Goal: Contribute content

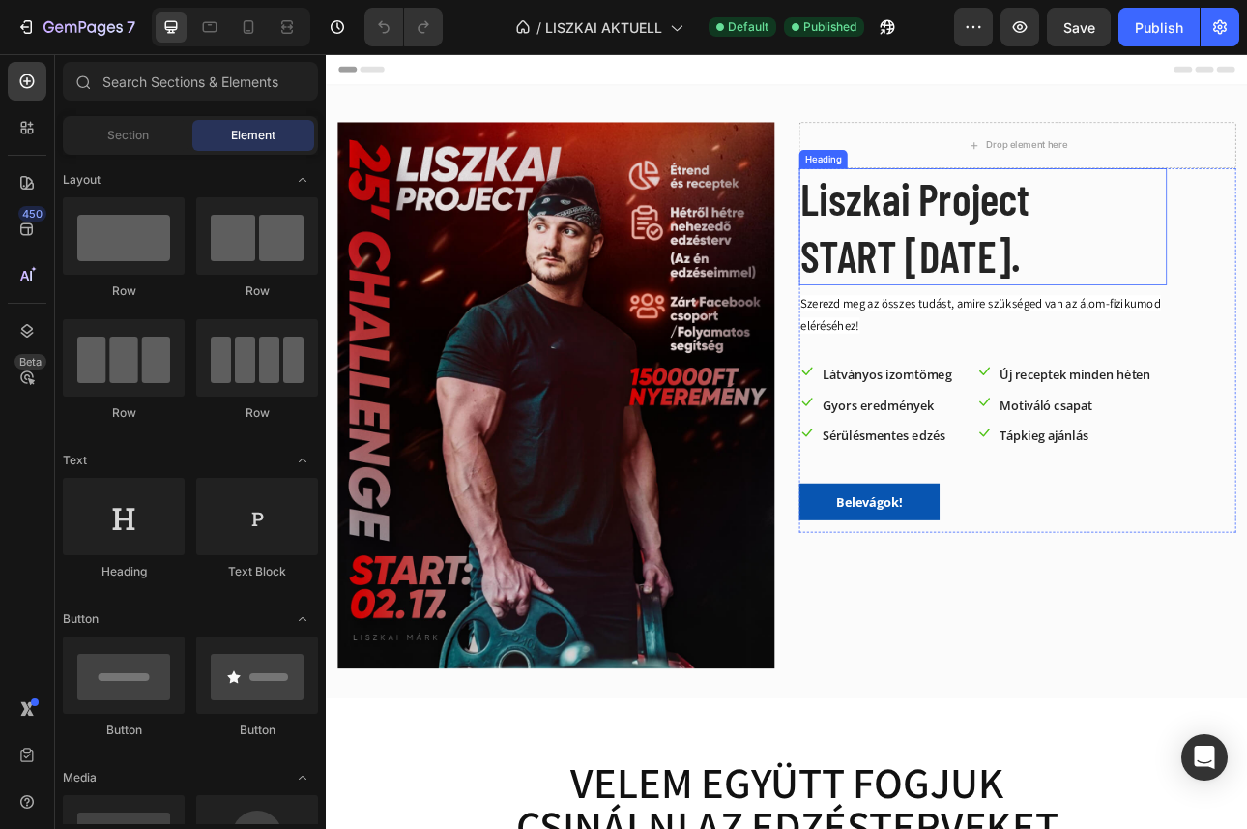
click at [956, 322] on h2 "Liszkai Project START [DATE]." at bounding box center [1152, 271] width 463 height 147
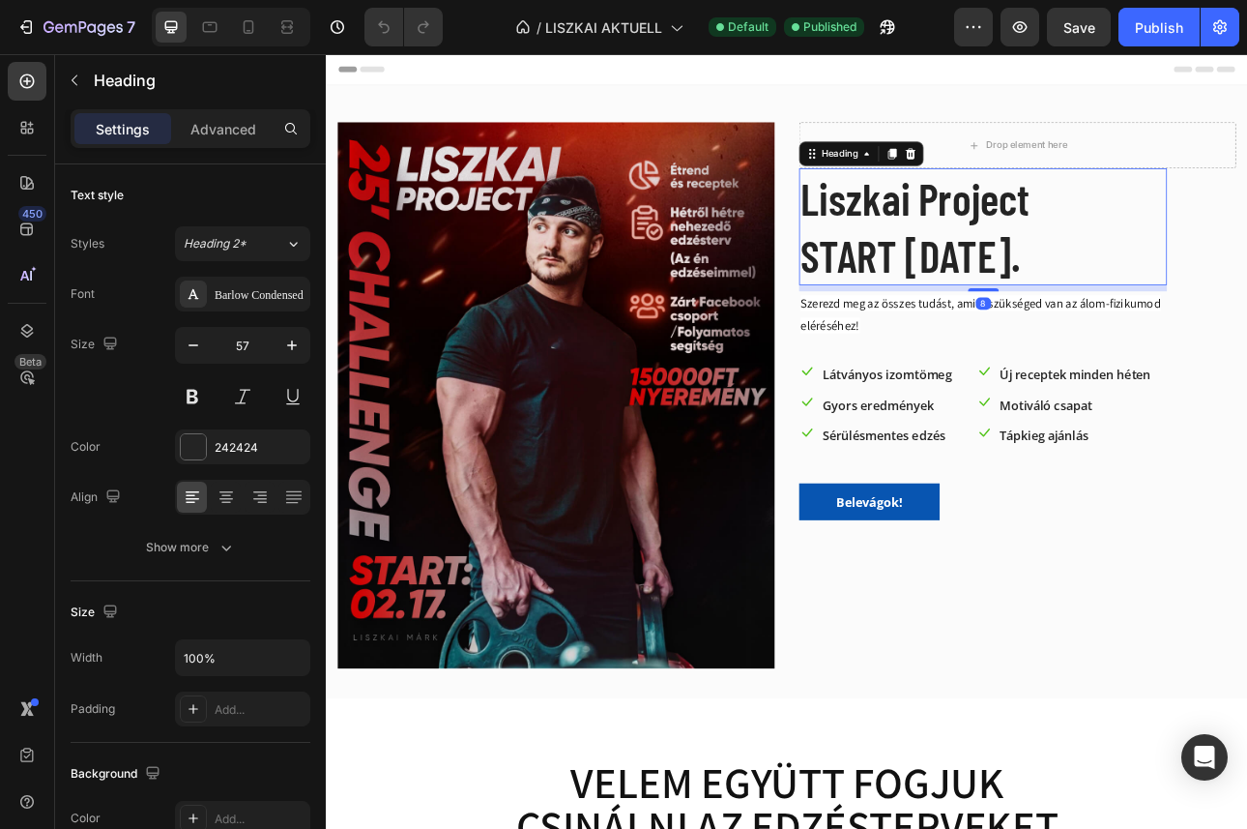
click at [1028, 312] on h2 "Liszkai Project START [DATE]." at bounding box center [1152, 271] width 463 height 147
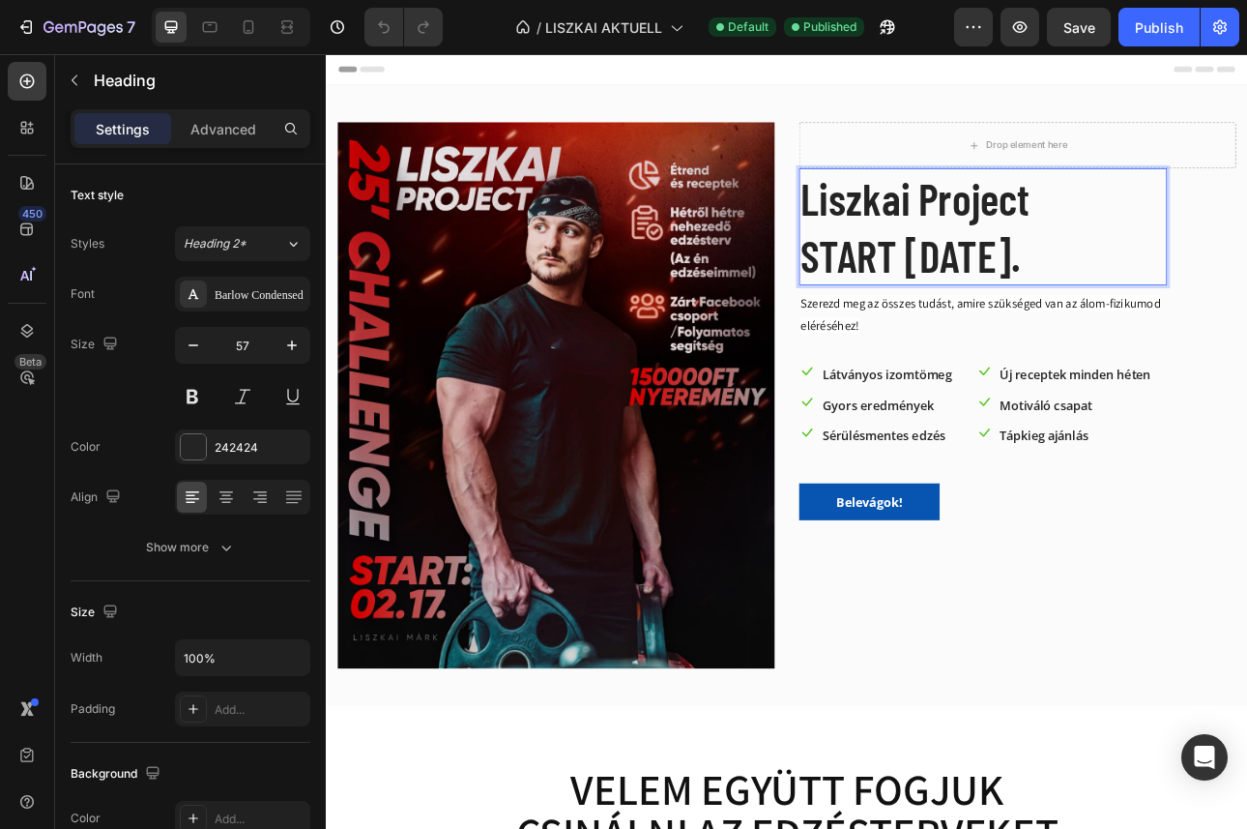
click at [1028, 311] on p "Liszkai Project START [DATE]." at bounding box center [1152, 271] width 459 height 143
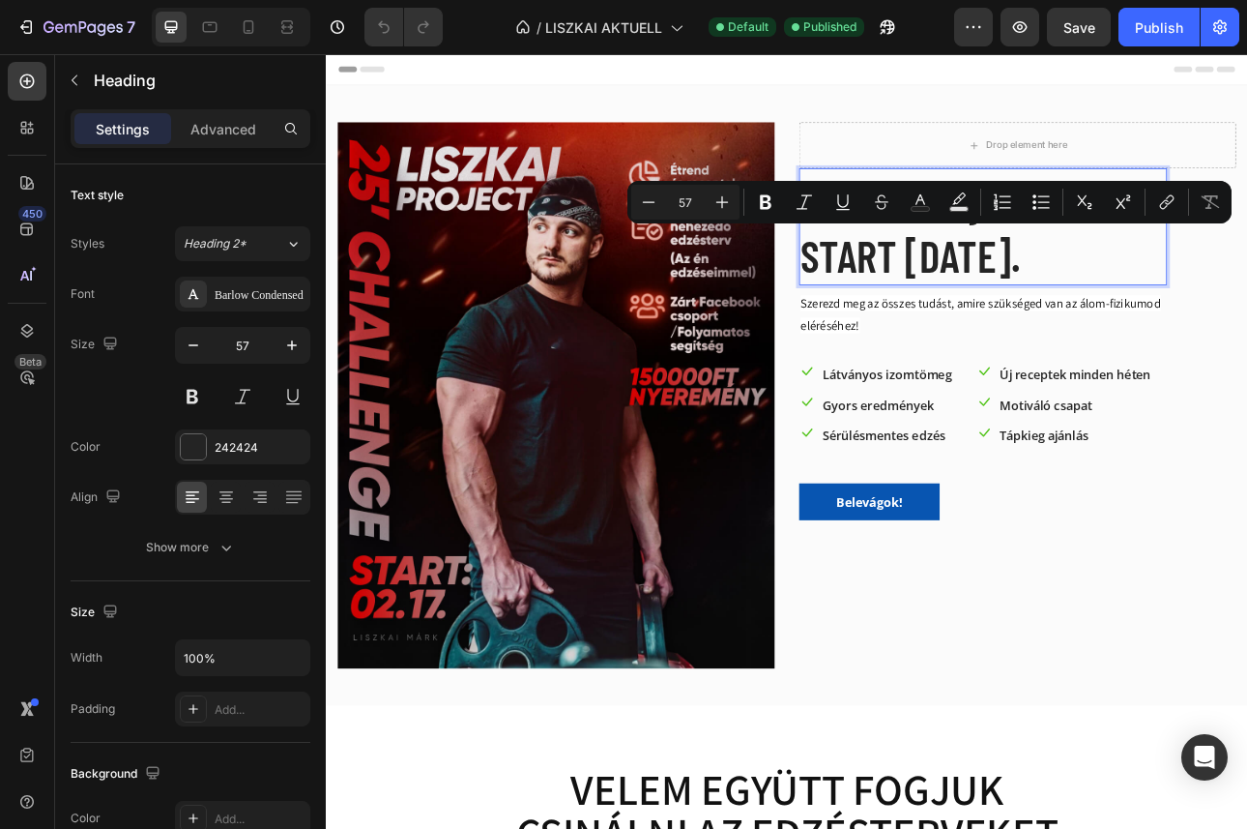
click at [1162, 323] on p "Liszkai Project START [DATE]." at bounding box center [1152, 271] width 459 height 143
drag, startPoint x: 1294, startPoint y: 318, endPoint x: 1052, endPoint y: 316, distance: 241.7
click at [1052, 316] on p "Liszkai Project START [DATE]." at bounding box center [1152, 271] width 459 height 143
click at [1065, 299] on p "Liszkai Project START [DATE]." at bounding box center [1152, 271] width 459 height 143
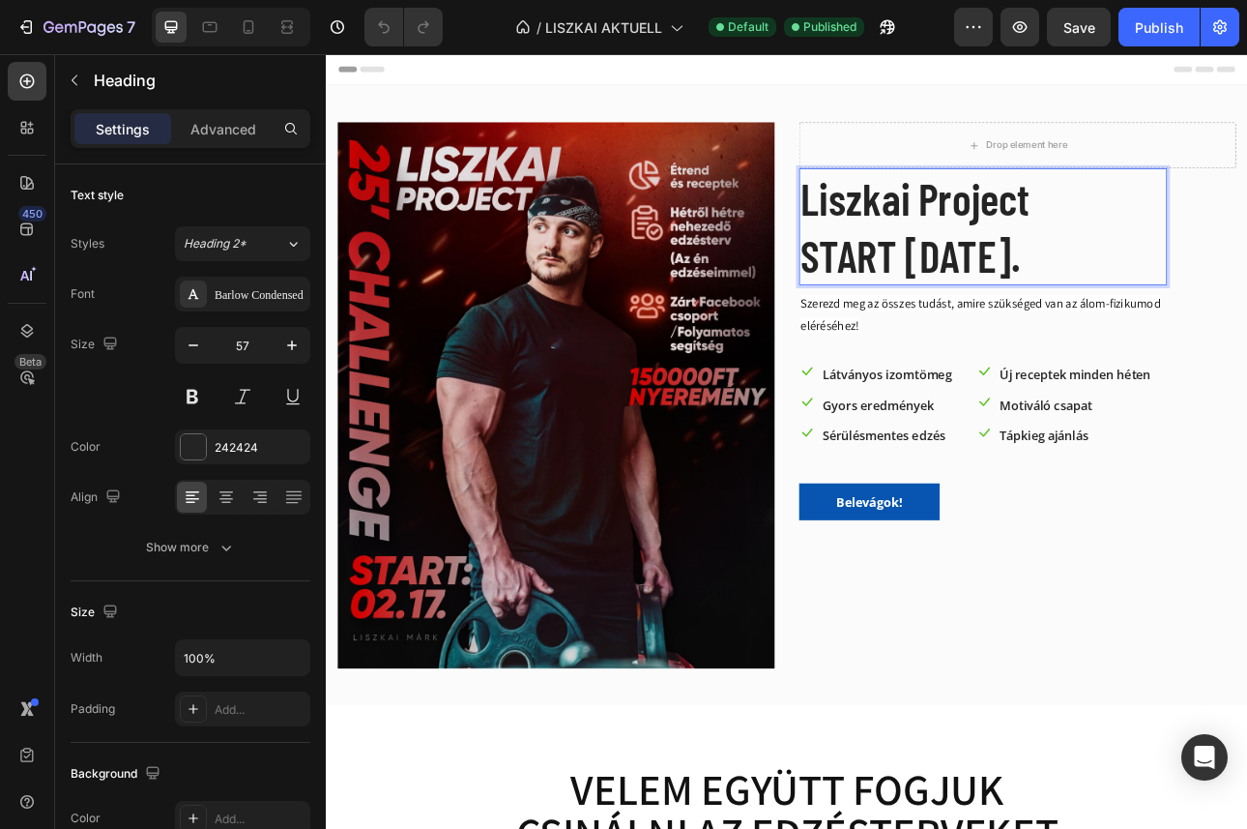
drag, startPoint x: 1056, startPoint y: 308, endPoint x: 1278, endPoint y: 316, distance: 222.5
click at [1246, 316] on p "Liszkai Project START [DATE]." at bounding box center [1152, 271] width 459 height 143
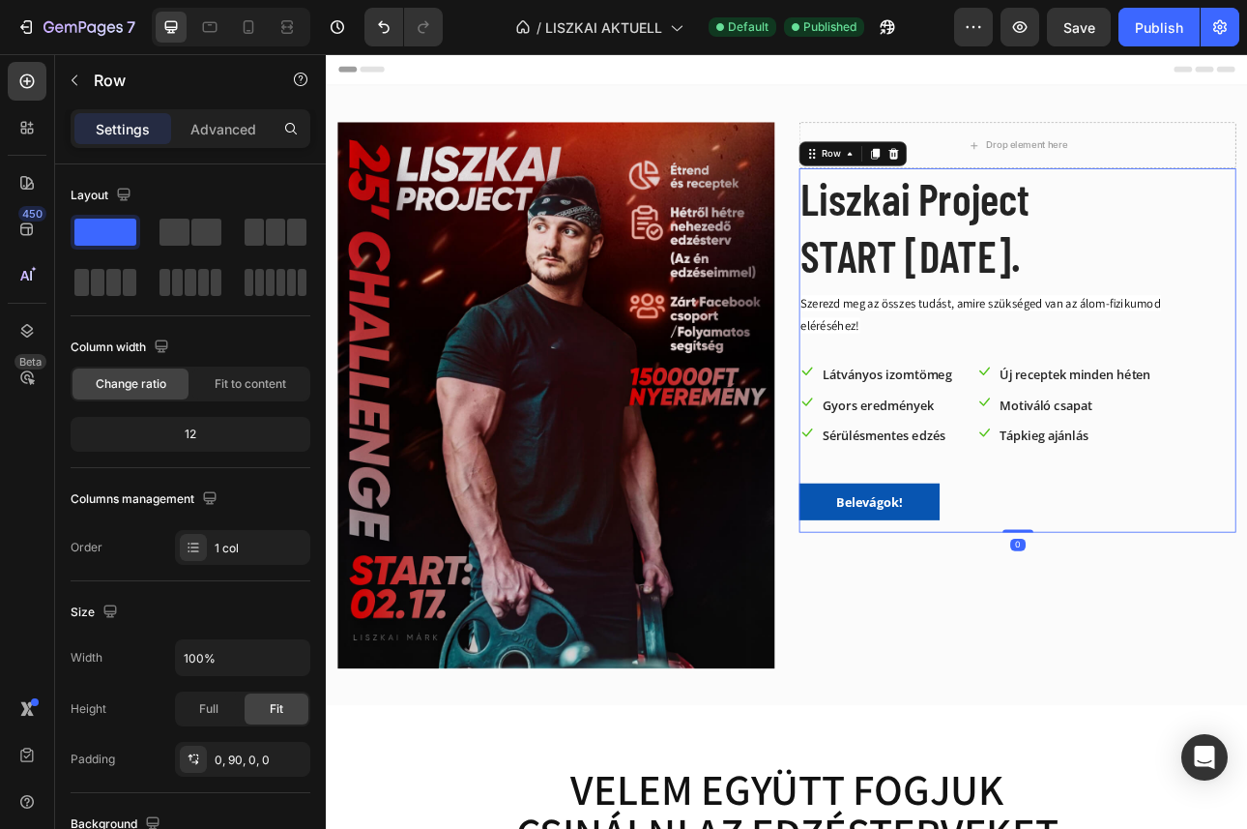
click at [1136, 423] on div "Liszkai Project START [DATE]. Heading Szerezd meg az összes tudást, amire szüks…" at bounding box center [1152, 427] width 463 height 458
click at [1146, 32] on div "Publish" at bounding box center [1159, 27] width 48 height 20
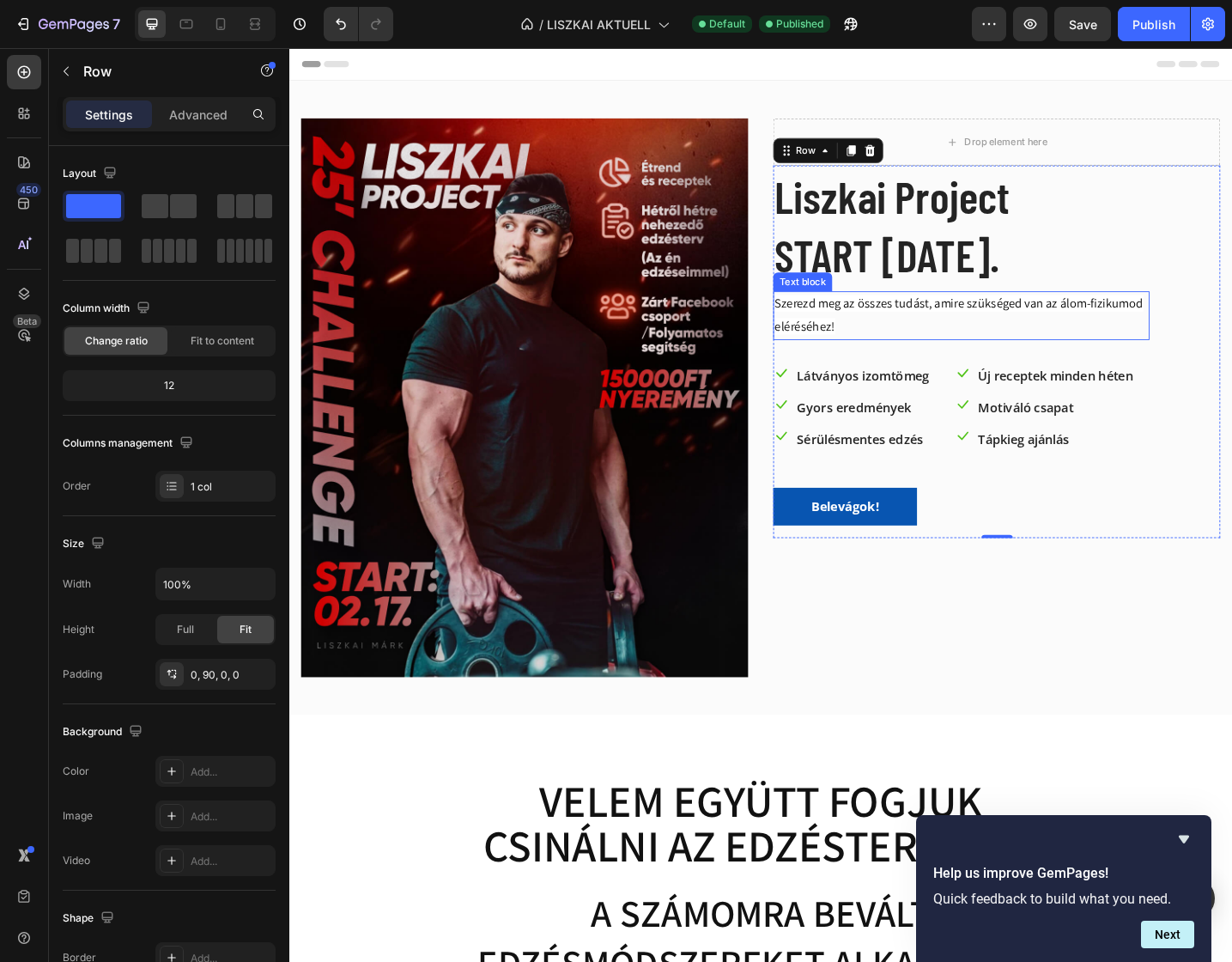
click at [488, 560] on img at bounding box center [546, 429] width 489 height 610
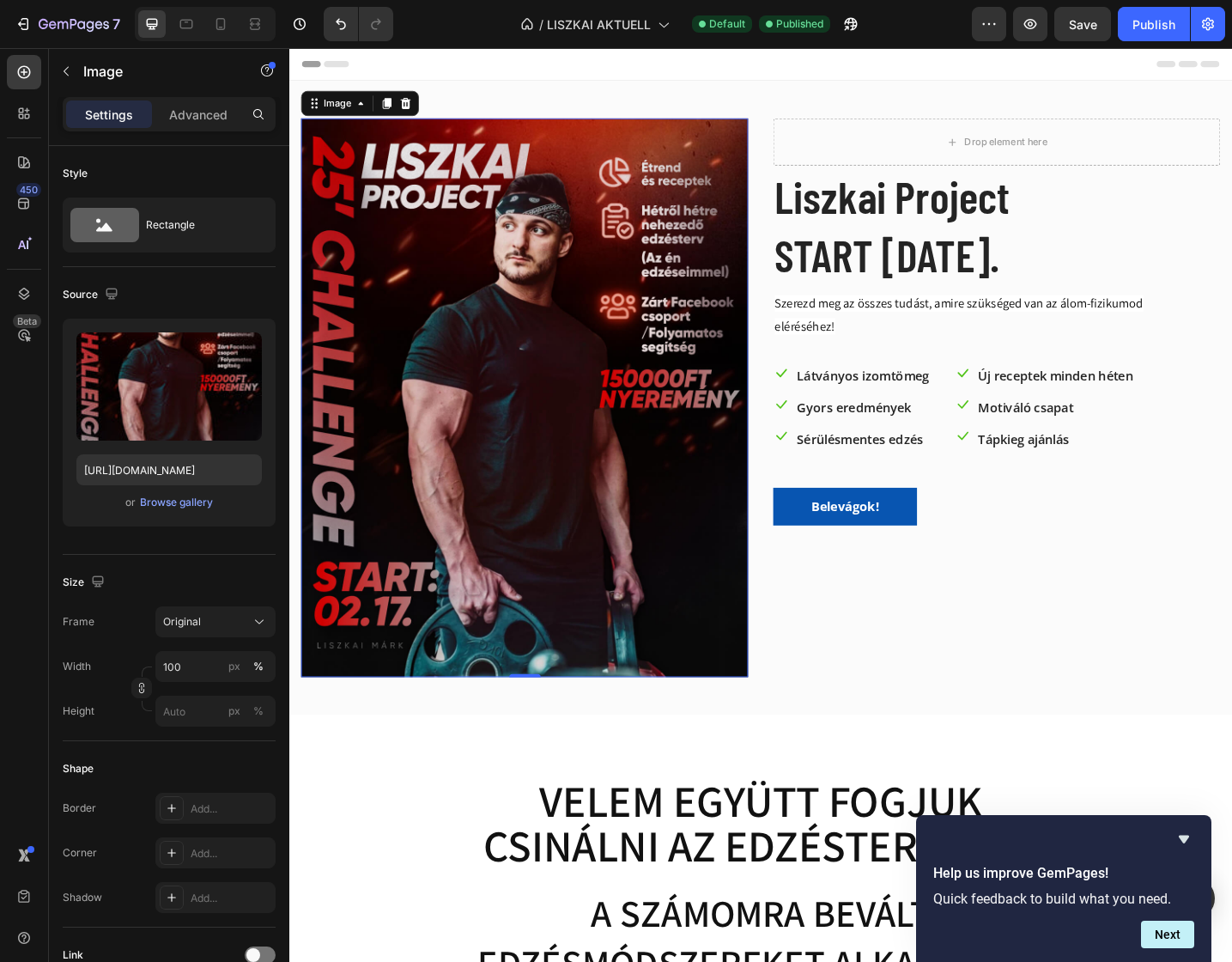
click at [557, 297] on img at bounding box center [546, 429] width 489 height 610
click at [583, 297] on img at bounding box center [546, 429] width 489 height 610
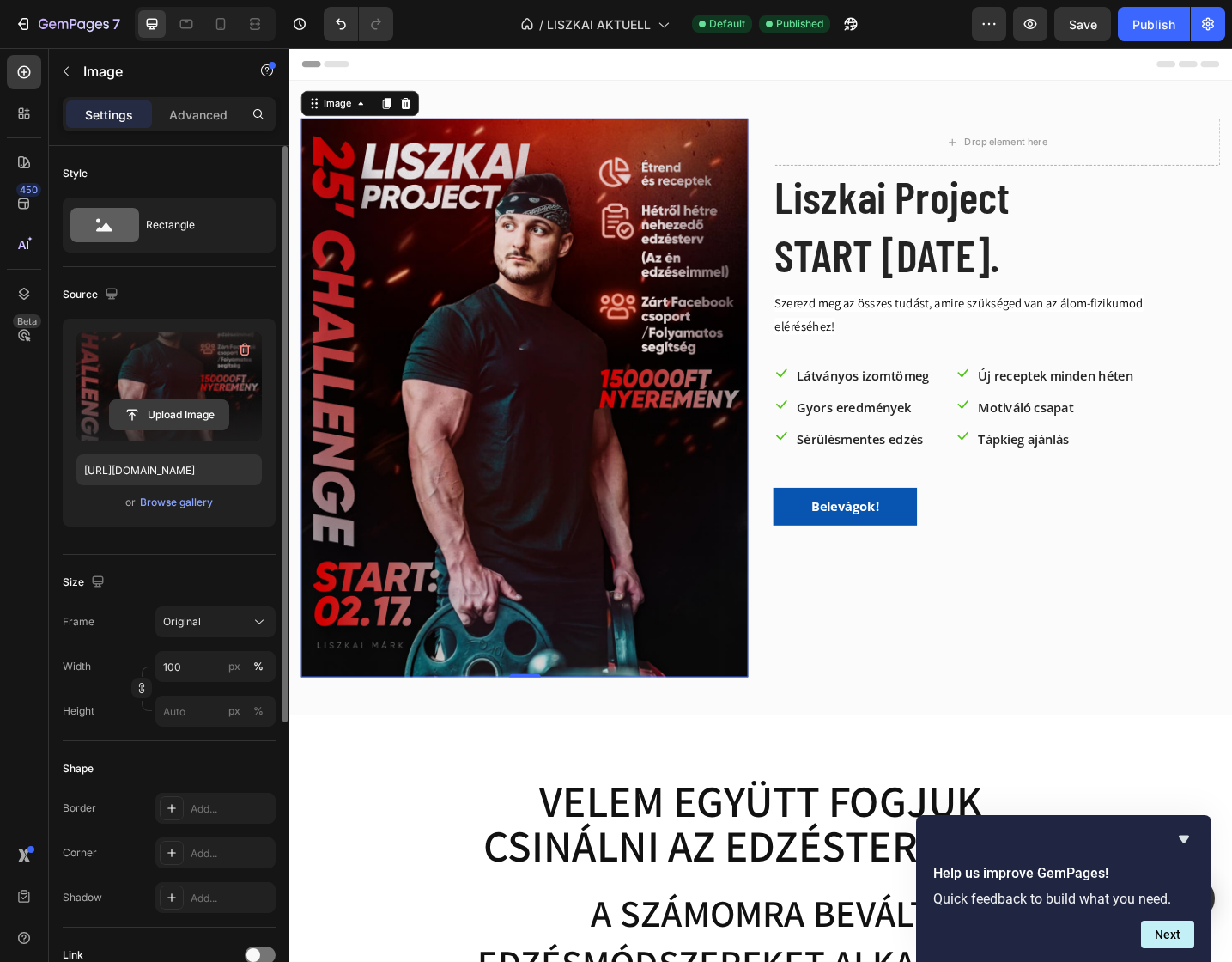
click at [173, 416] on input "file" at bounding box center [169, 415] width 118 height 29
click at [245, 343] on icon "button" at bounding box center [244, 349] width 17 height 17
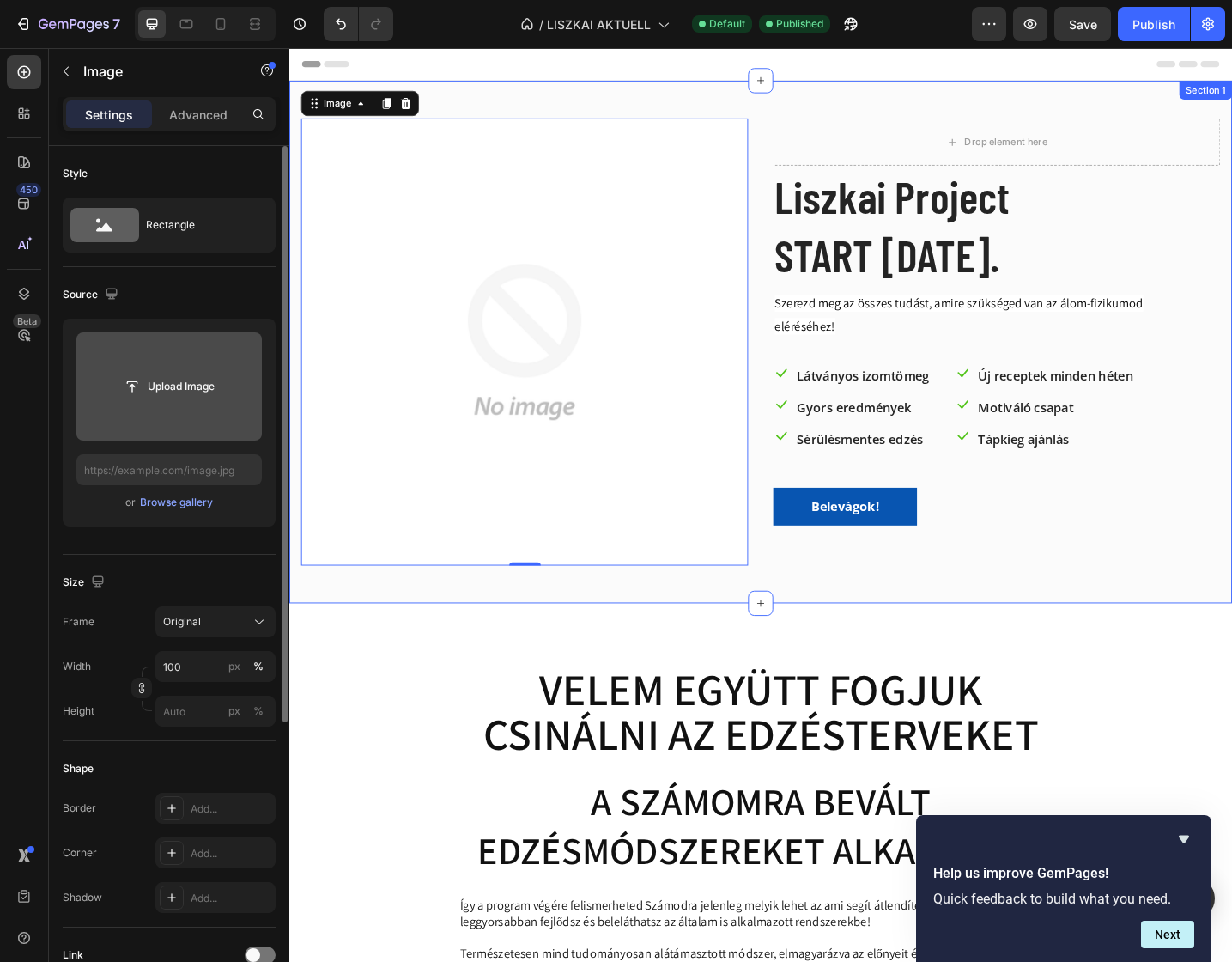
click at [1101, 601] on div "Drop element here Row Liszkai Project START [DATE]. Heading Szerezd meg az össz…" at bounding box center [1062, 369] width 489 height 489
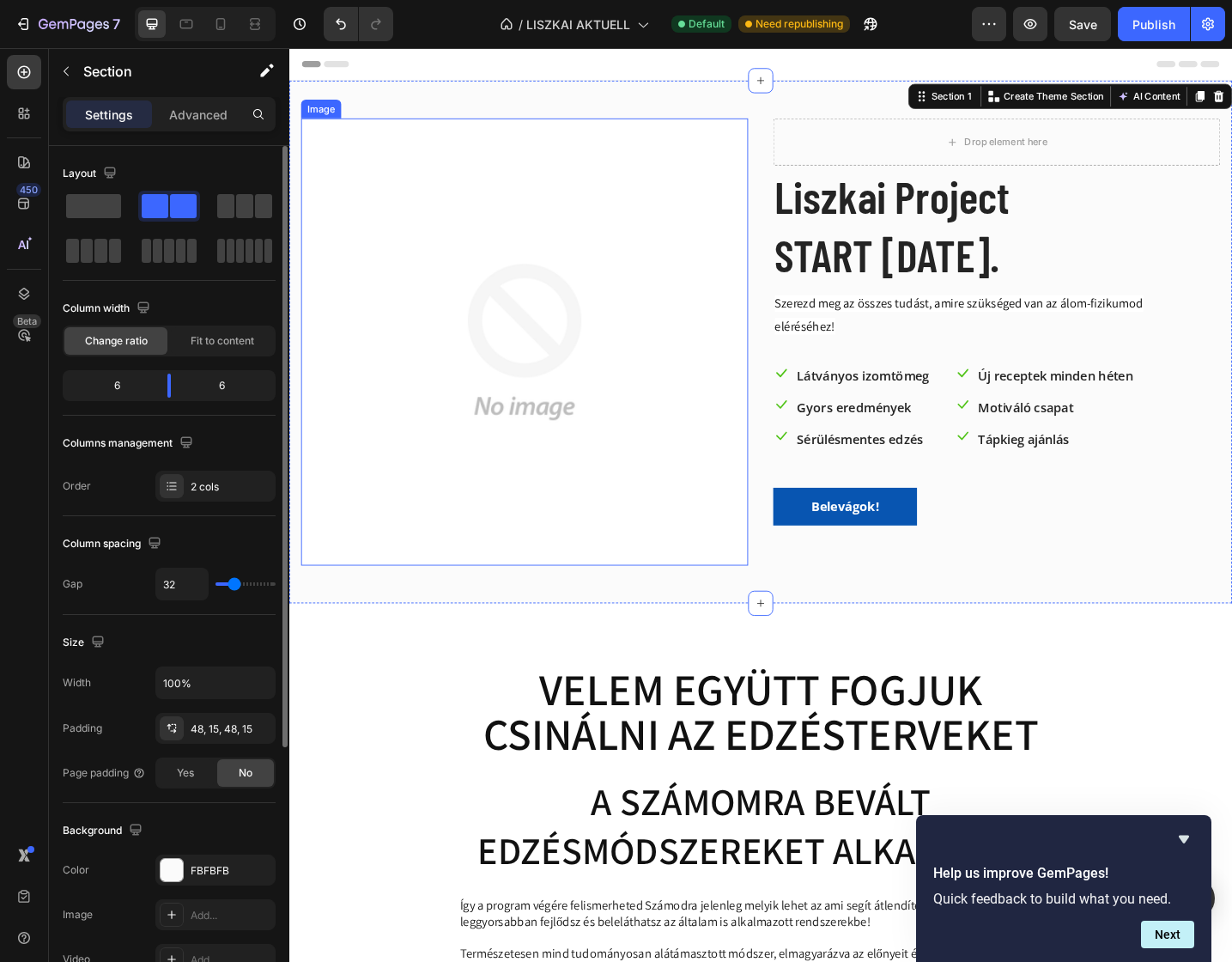
click at [548, 270] on img at bounding box center [546, 369] width 489 height 489
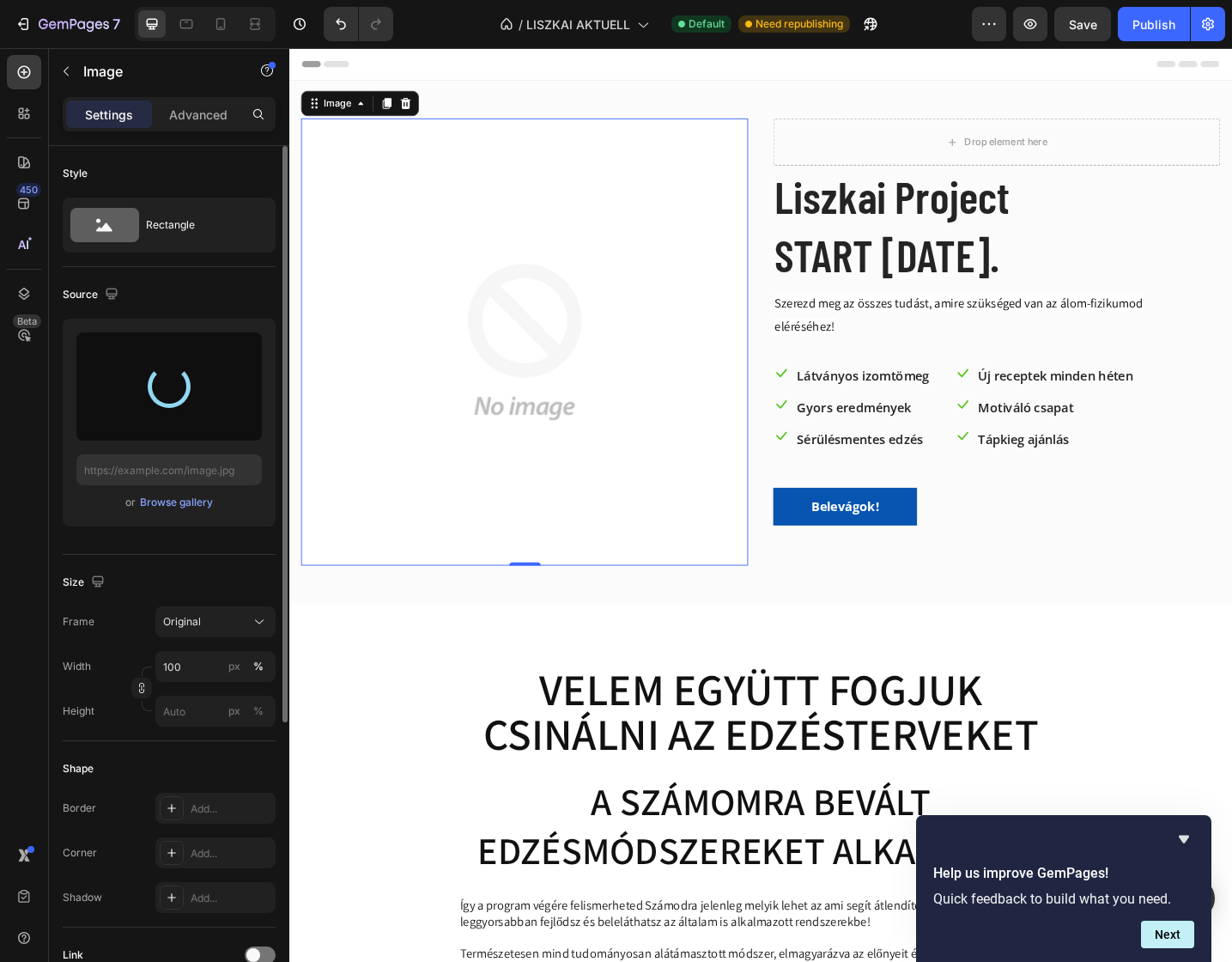
type input "[URL][DOMAIN_NAME]"
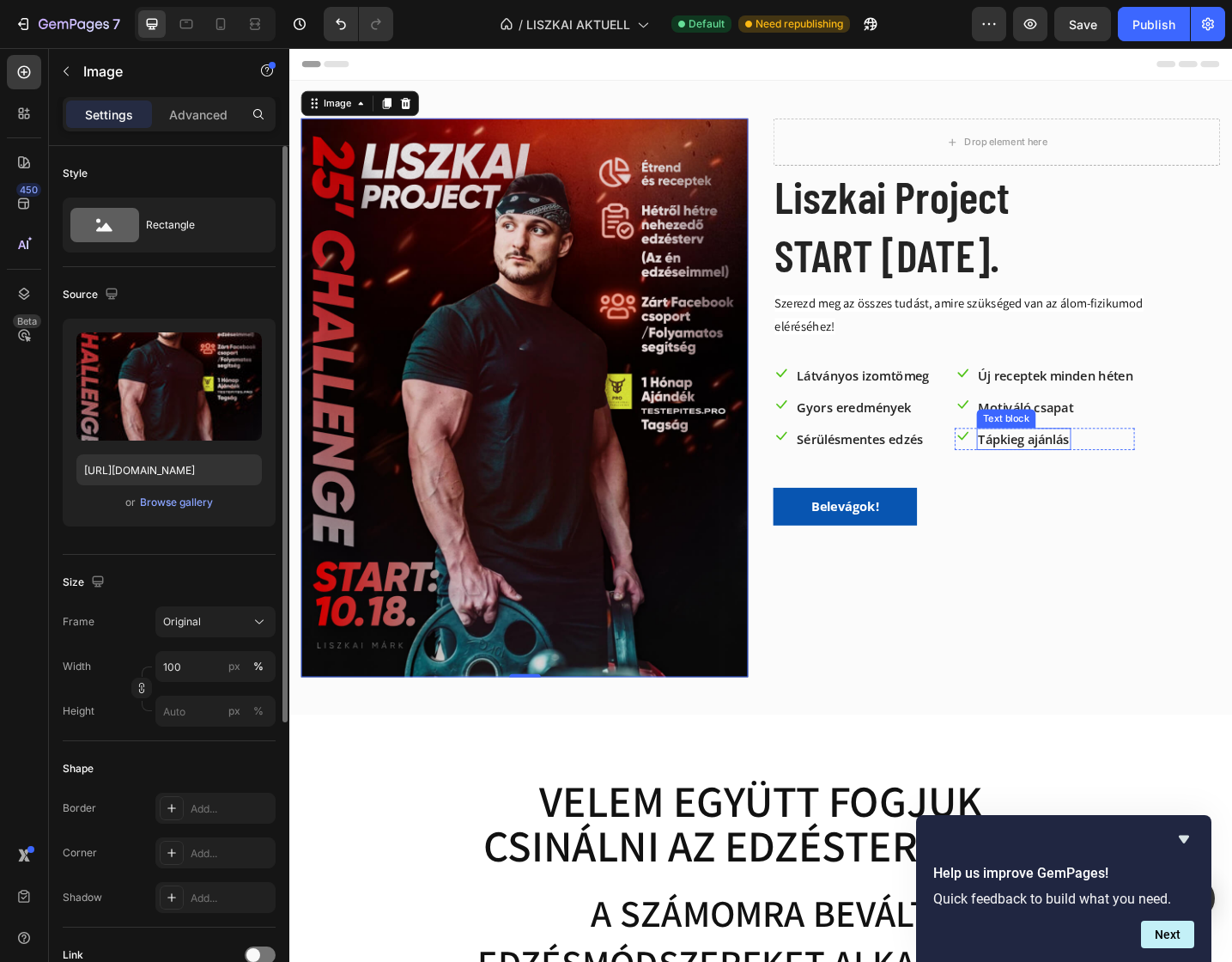
click at [1101, 468] on p "Tápkieg ajánlás" at bounding box center [1093, 474] width 99 height 20
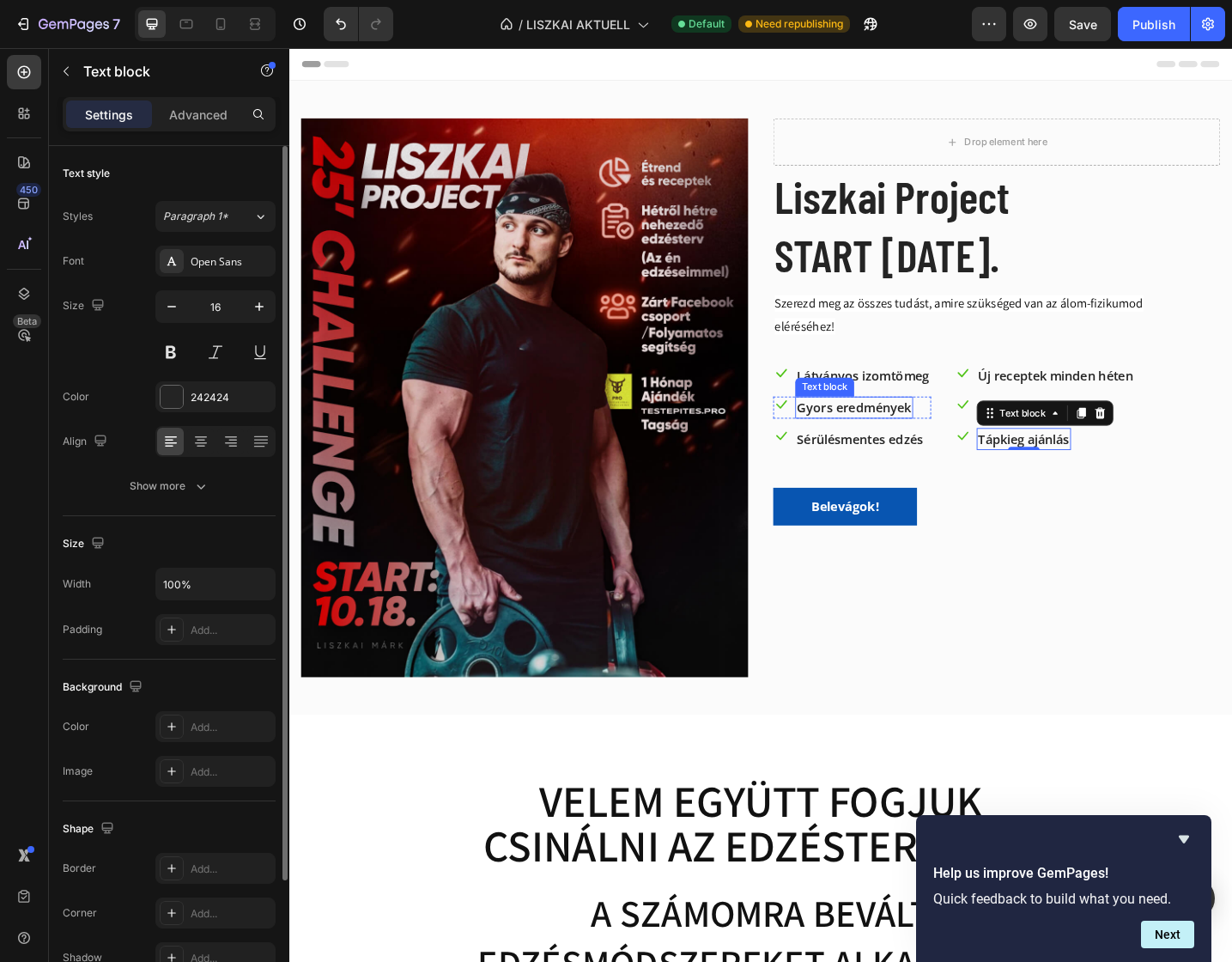
click at [924, 439] on p "Gyors eredmények" at bounding box center [906, 440] width 125 height 20
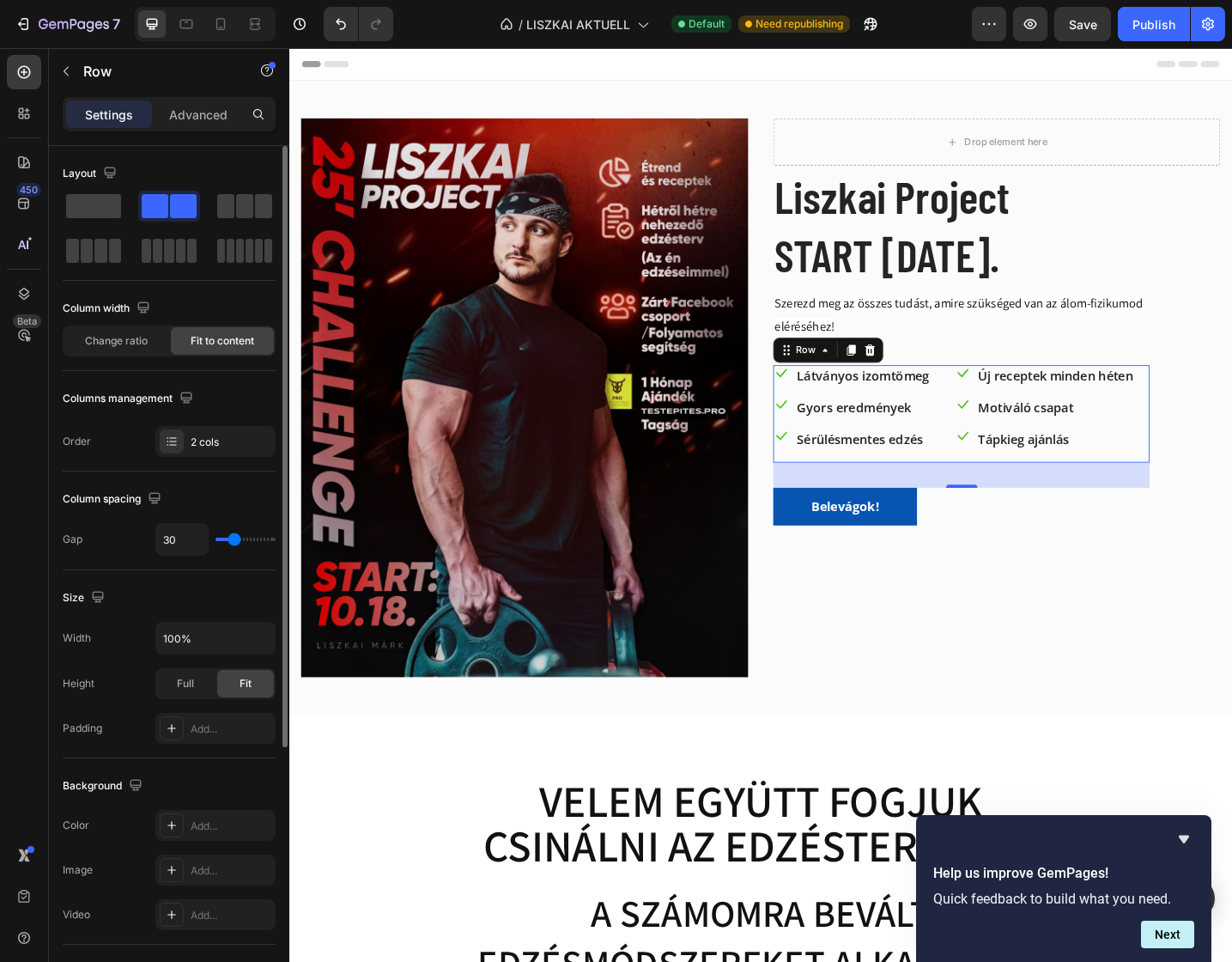
click at [1084, 457] on div "Icon Új receptek minden héten Text block Row Icon Motiváló csapat Text block Ro…" at bounding box center [1115, 448] width 196 height 107
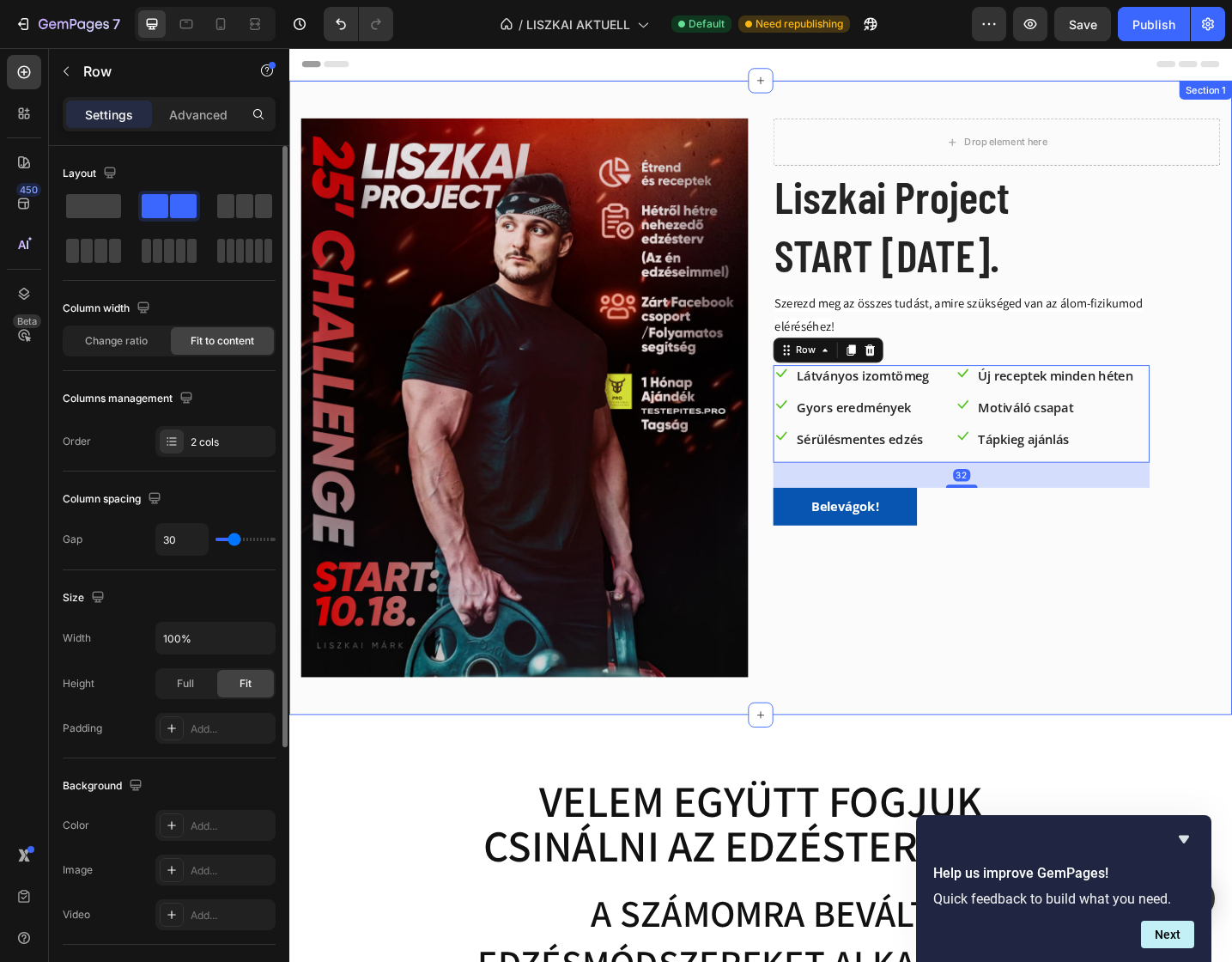
click at [1101, 608] on div "Drop element here Row Liszkai Project START [DATE]. Heading Szerezd meg az össz…" at bounding box center [1062, 429] width 489 height 610
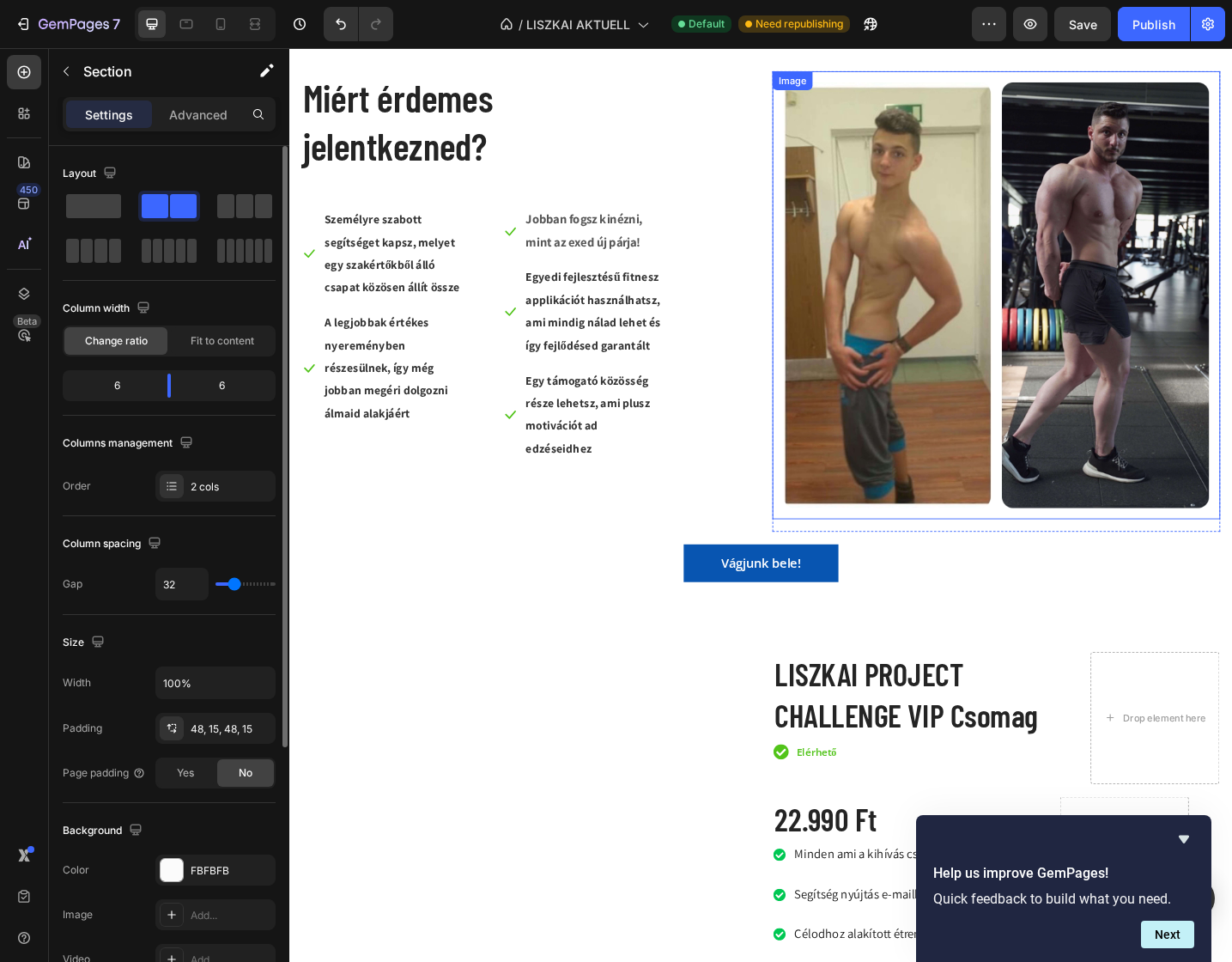
scroll to position [3212, 0]
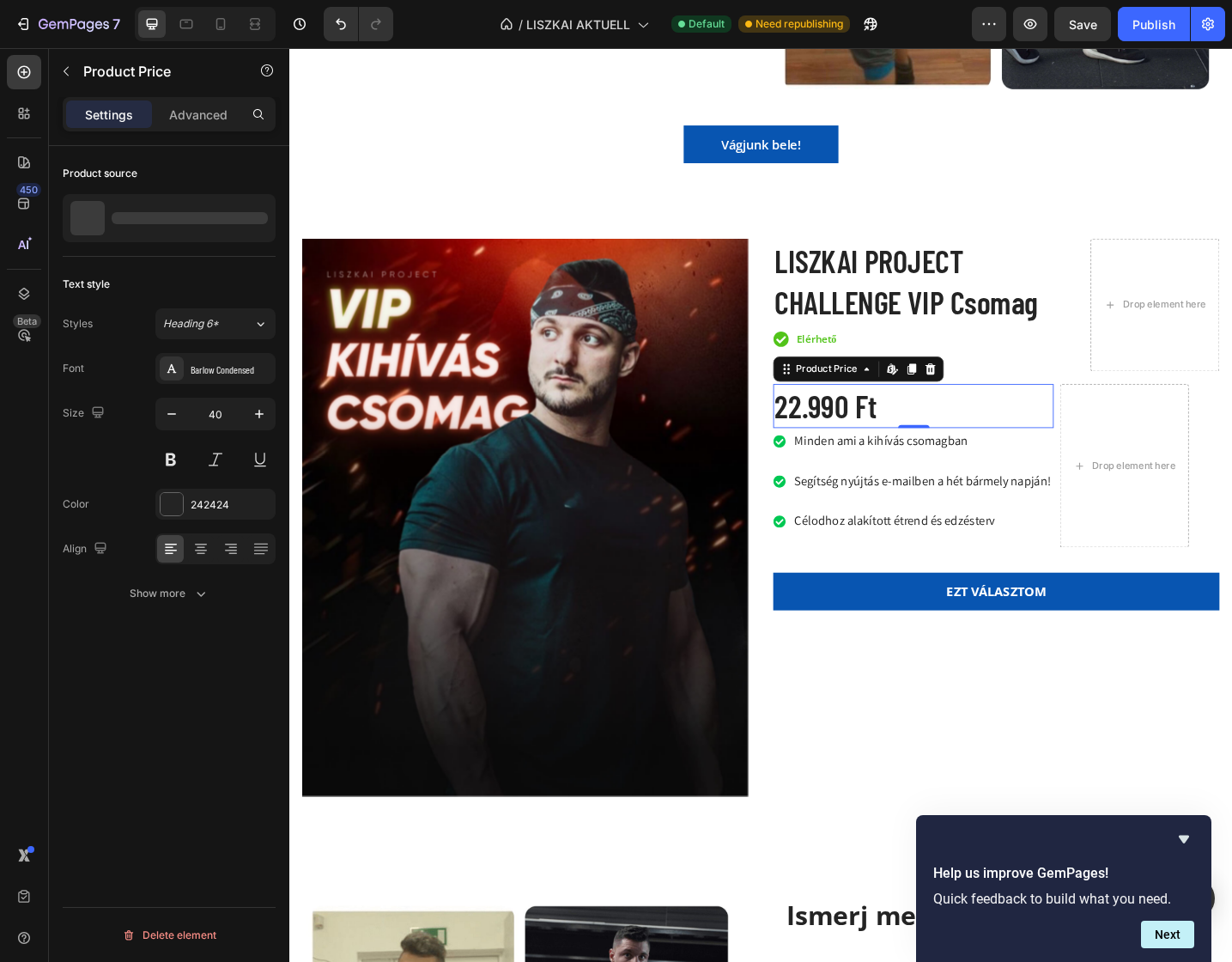
click at [863, 428] on div "22.990 Ft" at bounding box center [971, 439] width 306 height 48
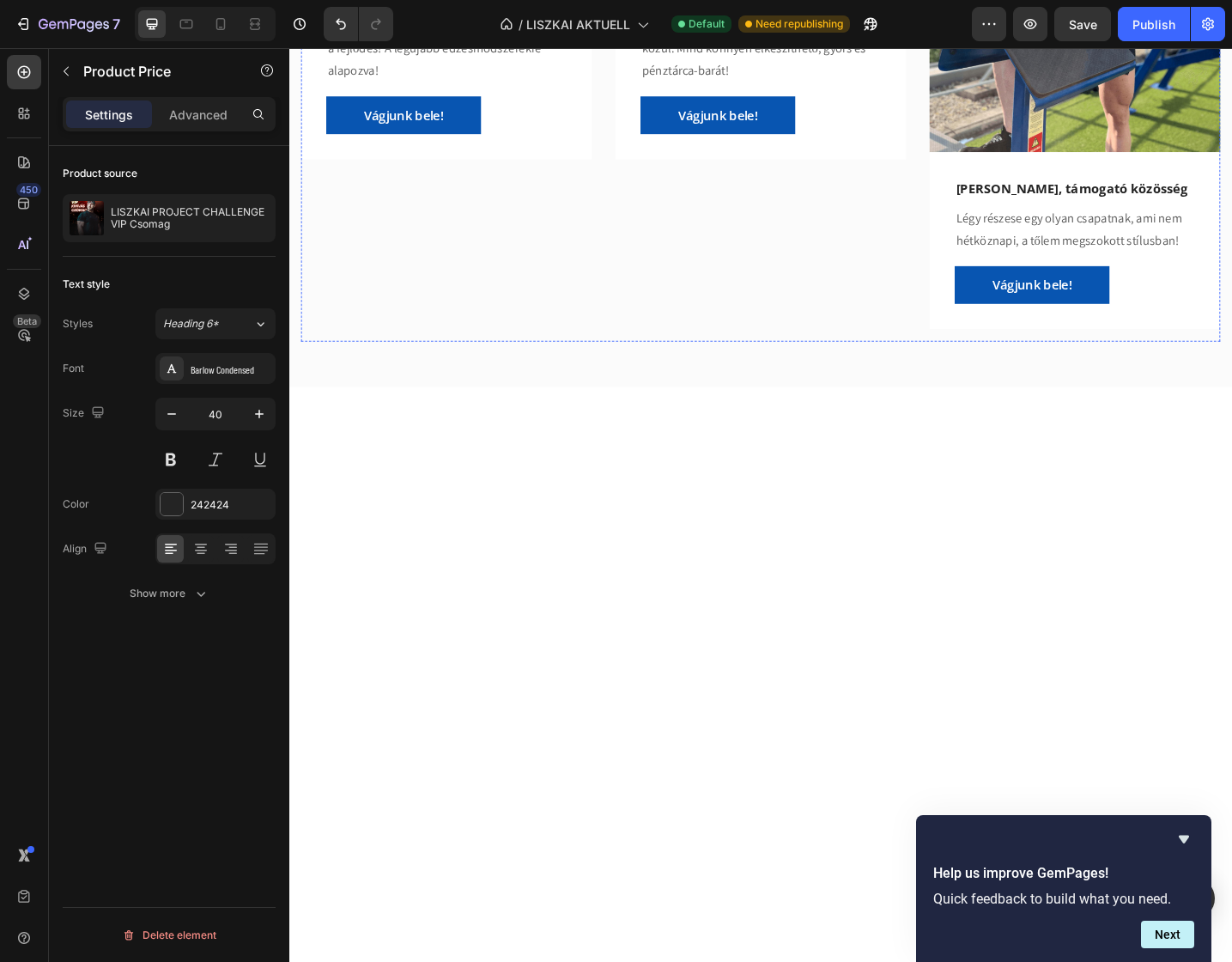
scroll to position [0, 0]
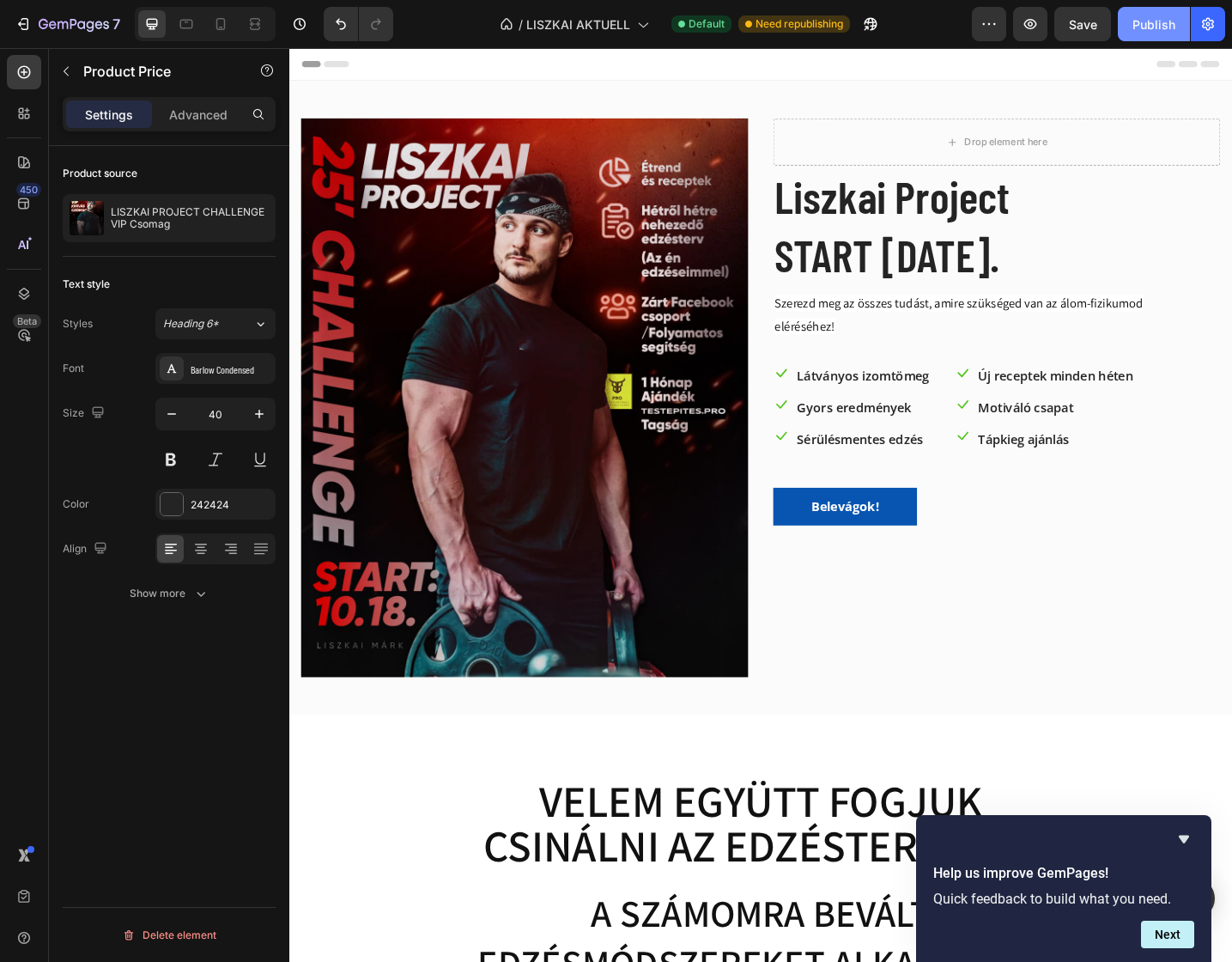
click at [1107, 33] on div "Publish" at bounding box center [1154, 24] width 43 height 18
drag, startPoint x: 1165, startPoint y: 28, endPoint x: 941, endPoint y: 1, distance: 225.6
click at [1107, 28] on div "Publish" at bounding box center [1154, 24] width 43 height 18
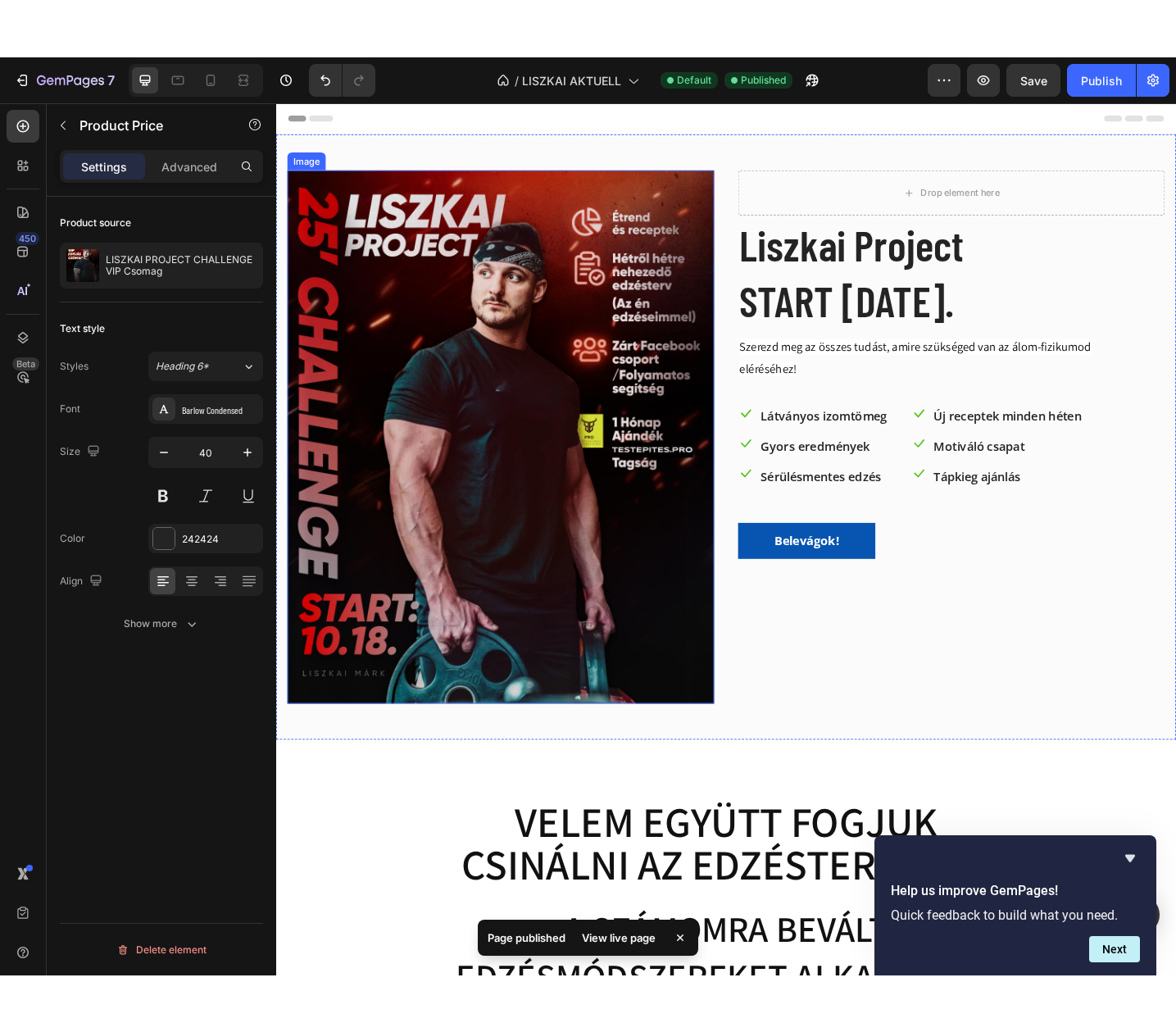
scroll to position [76, 0]
